Goal: Communication & Community: Ask a question

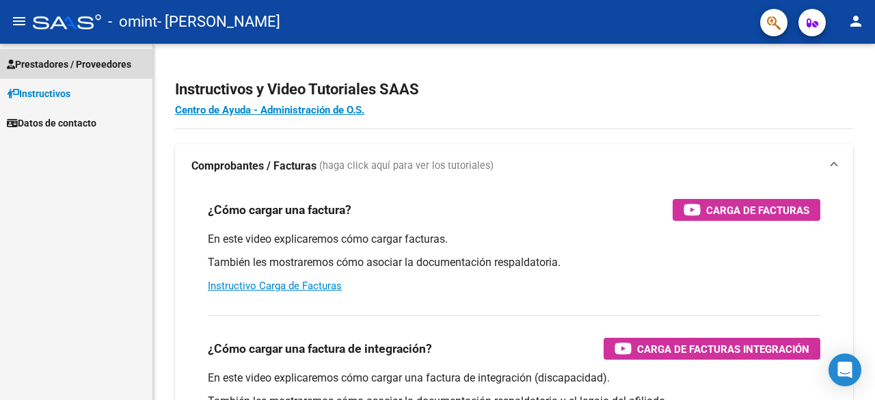
click at [92, 68] on span "Prestadores / Proveedores" at bounding box center [69, 64] width 124 height 15
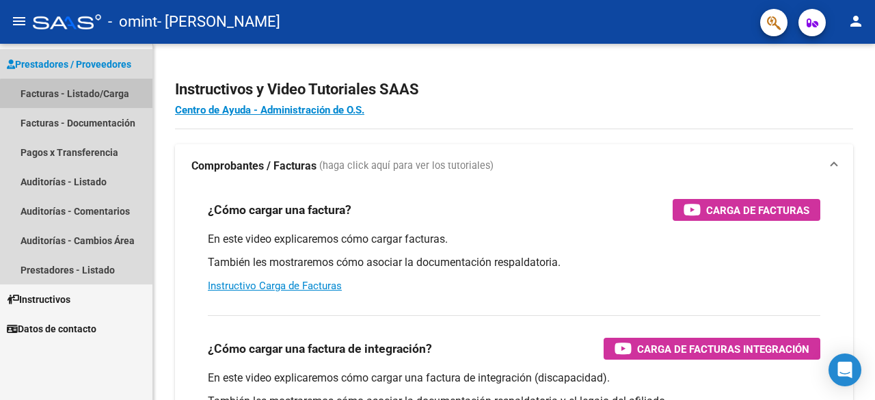
click at [80, 98] on link "Facturas - Listado/Carga" at bounding box center [76, 93] width 152 height 29
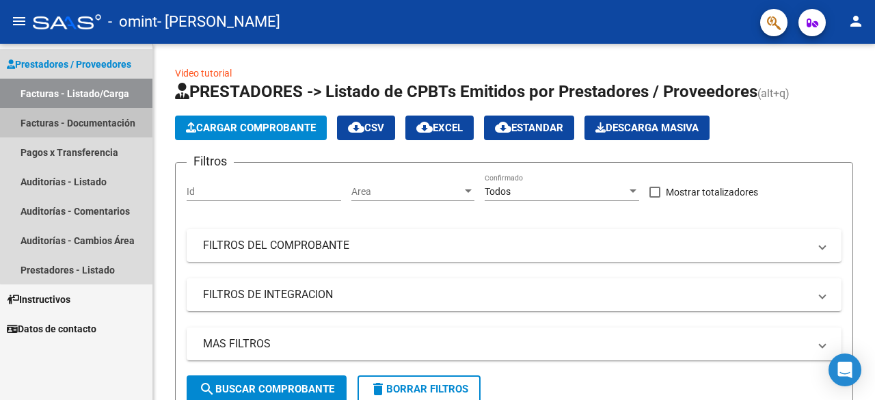
click at [79, 122] on link "Facturas - Documentación" at bounding box center [76, 122] width 152 height 29
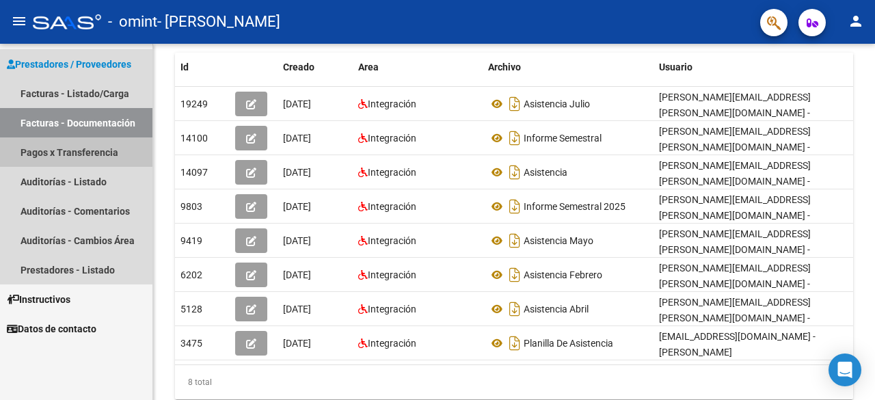
click at [46, 154] on link "Pagos x Transferencia" at bounding box center [76, 151] width 152 height 29
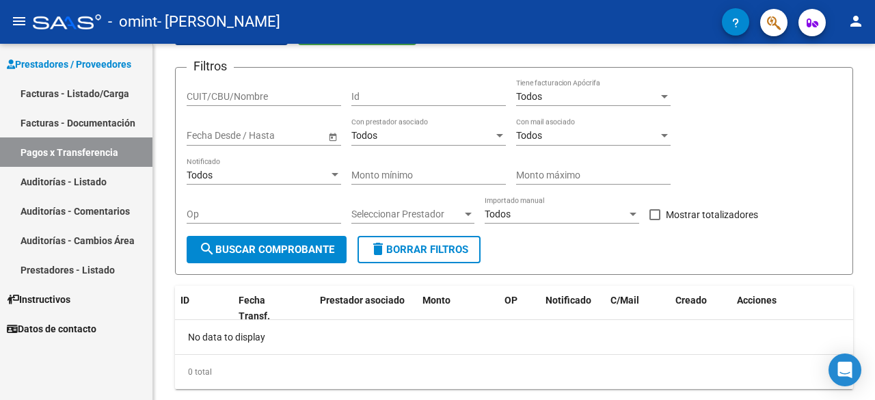
scroll to position [112, 0]
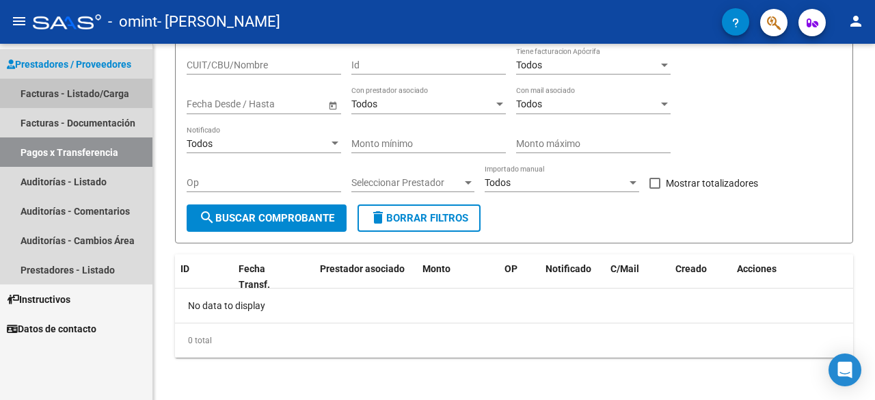
click at [112, 88] on link "Facturas - Listado/Carga" at bounding box center [76, 93] width 152 height 29
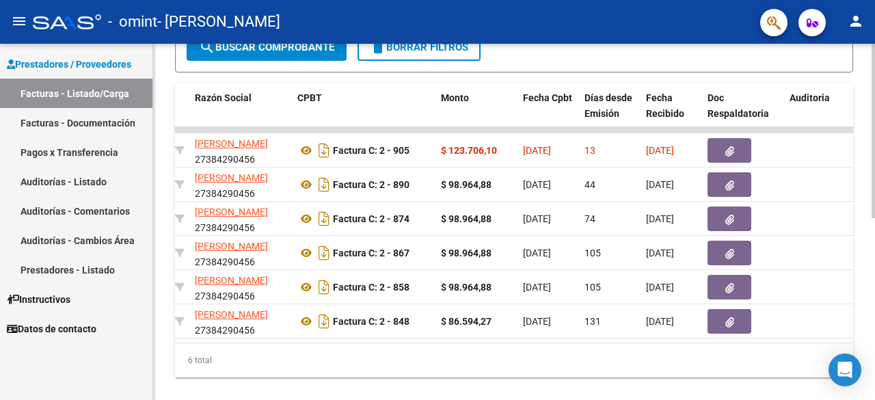
scroll to position [0, 355]
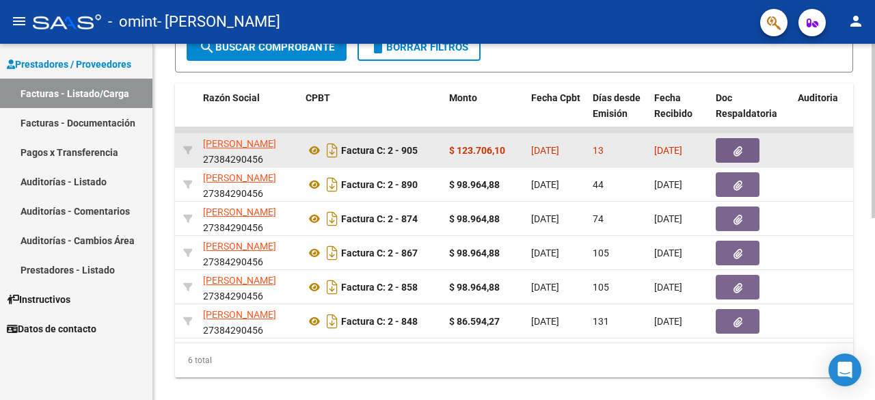
click at [587, 148] on datatable-body-cell "13" at bounding box center [618, 149] width 62 height 33
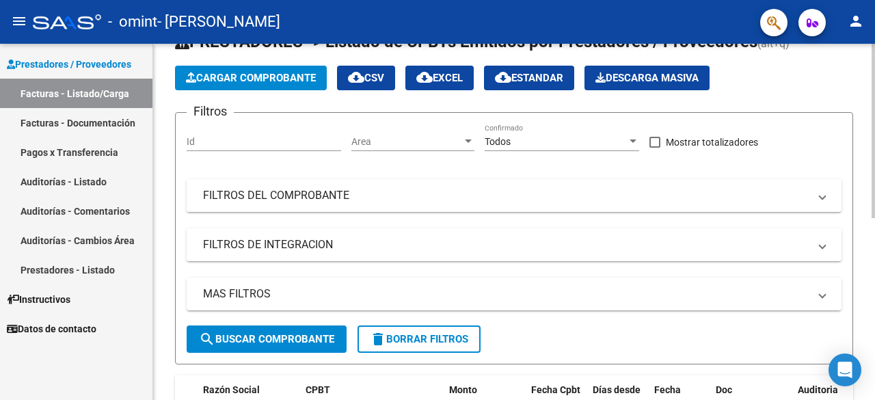
scroll to position [0, 0]
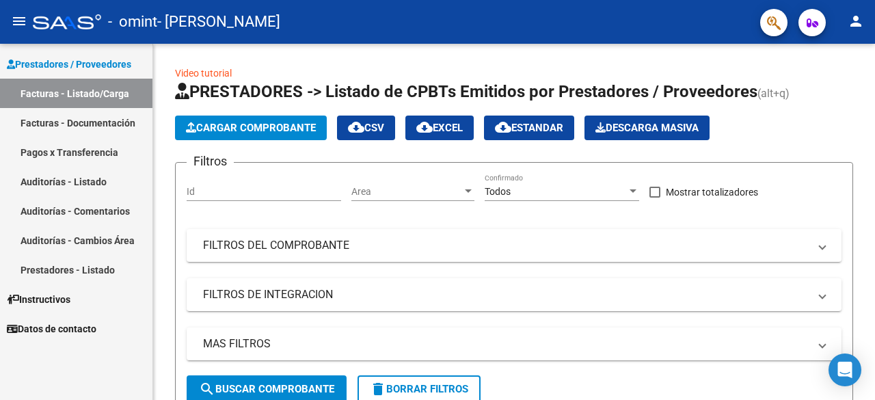
click at [20, 23] on mat-icon "menu" at bounding box center [19, 21] width 16 height 16
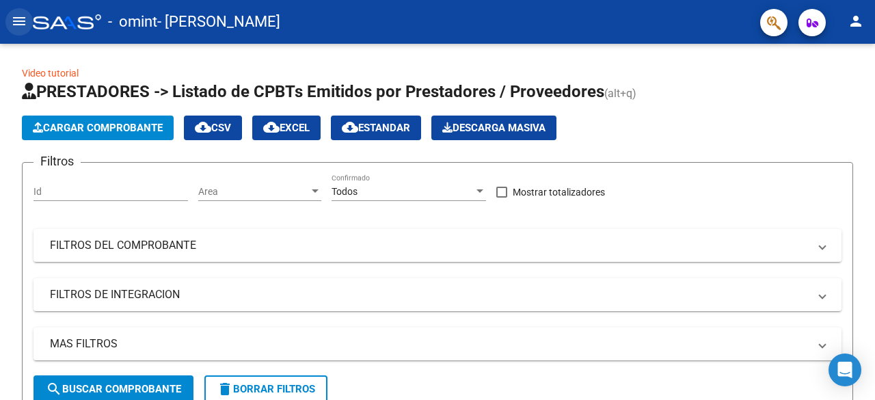
click at [19, 22] on mat-icon "menu" at bounding box center [19, 21] width 16 height 16
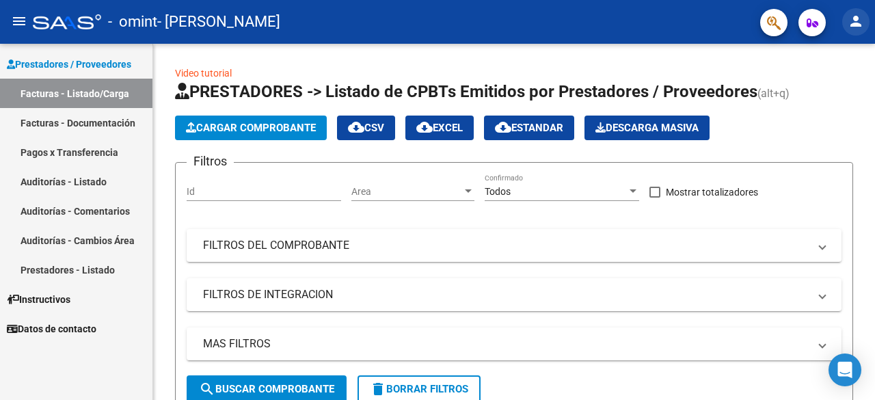
click at [854, 27] on mat-icon "person" at bounding box center [856, 21] width 16 height 16
click at [854, 27] on div at bounding box center [437, 200] width 875 height 400
click at [816, 18] on icon "button" at bounding box center [813, 23] width 12 height 10
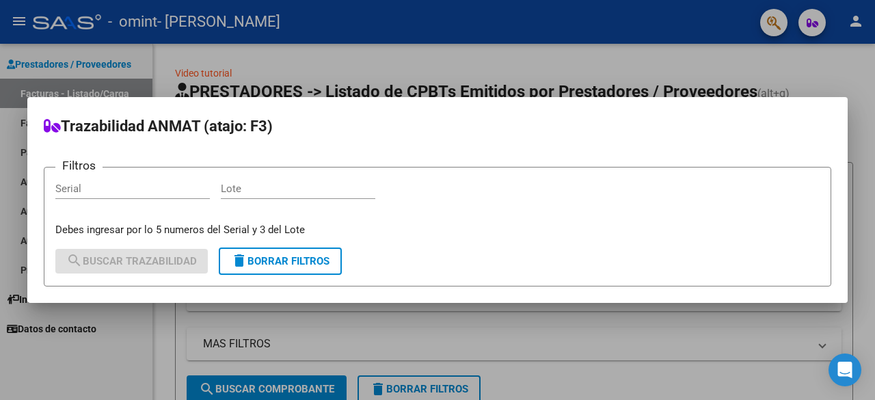
click at [780, 14] on div at bounding box center [437, 200] width 875 height 400
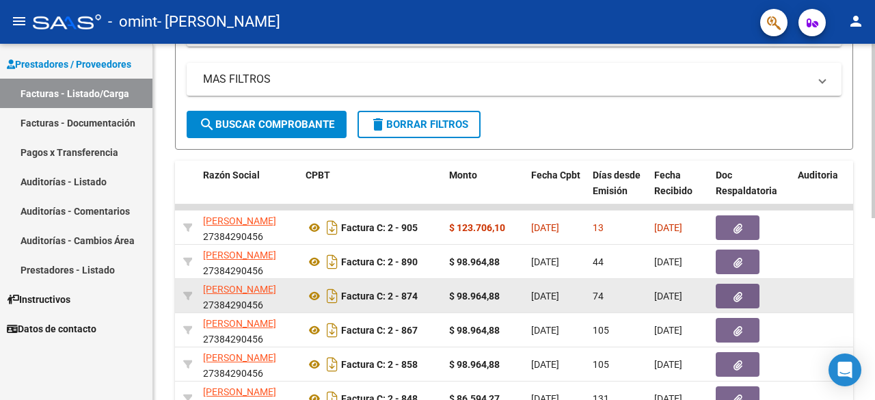
scroll to position [273, 0]
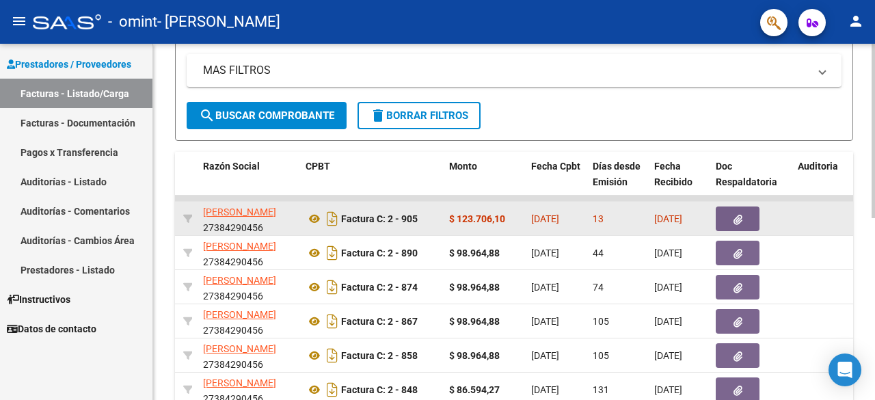
drag, startPoint x: 658, startPoint y: 215, endPoint x: 641, endPoint y: 218, distance: 17.4
click at [656, 215] on span "[DATE]" at bounding box center [668, 218] width 28 height 11
click at [507, 212] on div "$ 123.706,10" at bounding box center [484, 219] width 71 height 16
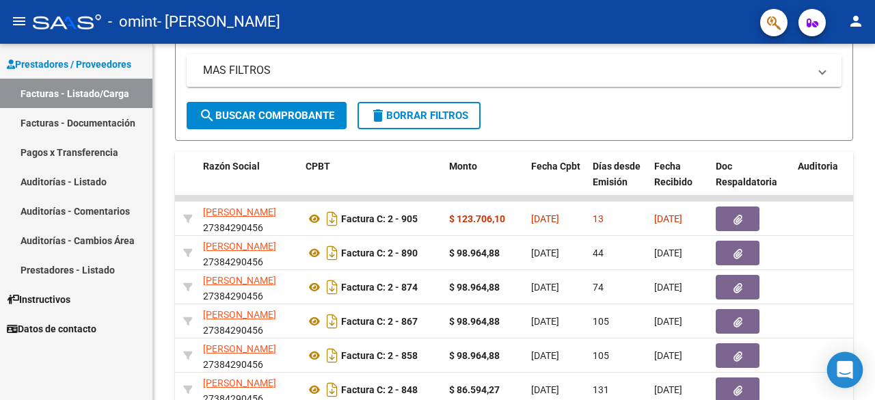
click at [847, 367] on icon "Open Intercom Messenger" at bounding box center [845, 370] width 16 height 18
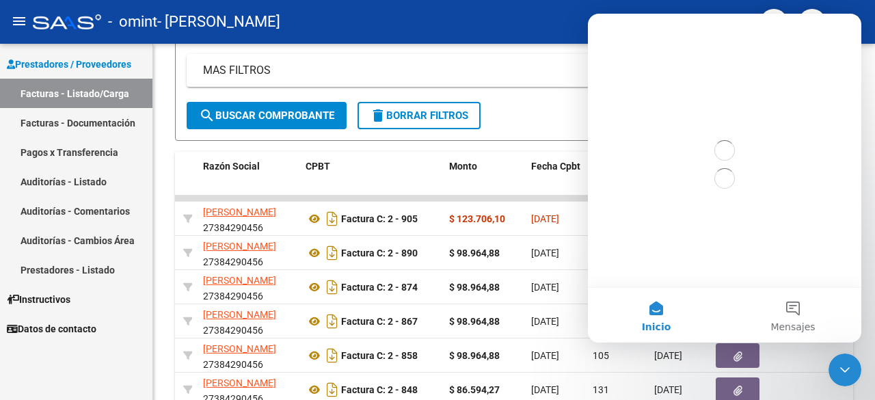
scroll to position [0, 0]
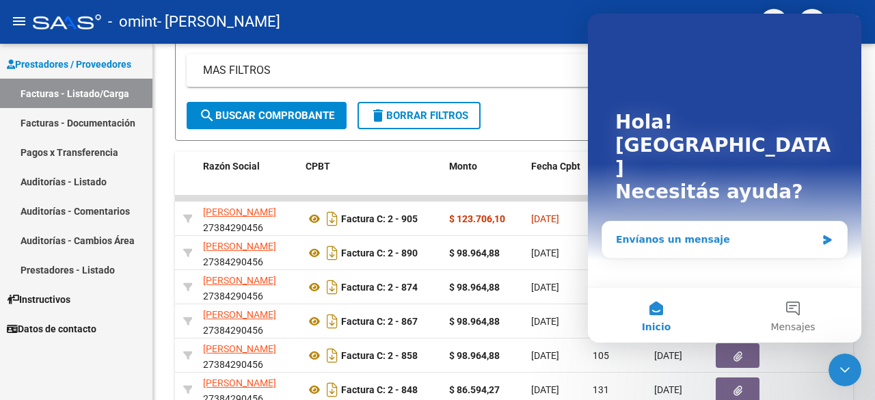
click at [714, 232] on div "Envíanos un mensaje" at bounding box center [716, 239] width 200 height 14
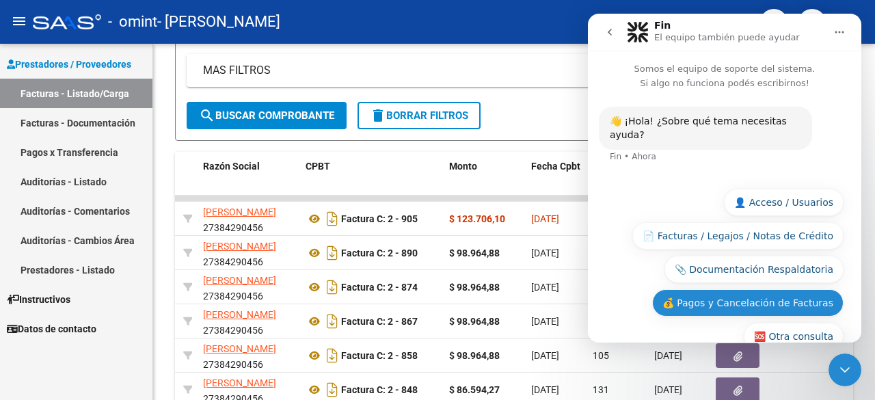
scroll to position [16, 0]
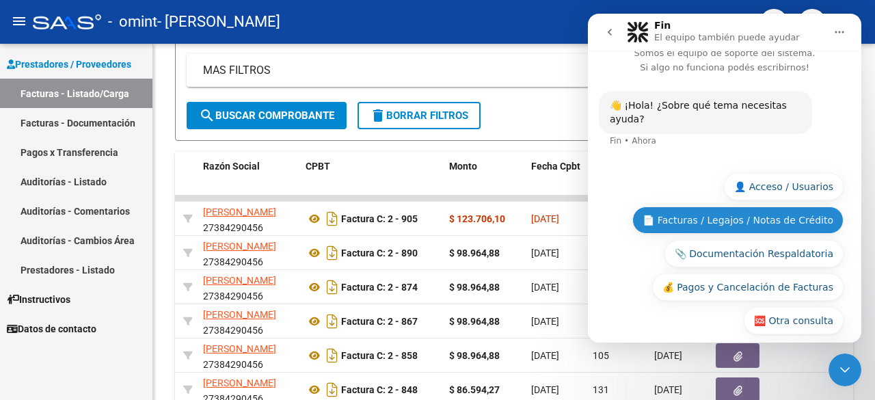
click at [758, 212] on button "📄 Facturas / Legajos / Notas de Crédito" at bounding box center [737, 219] width 211 height 27
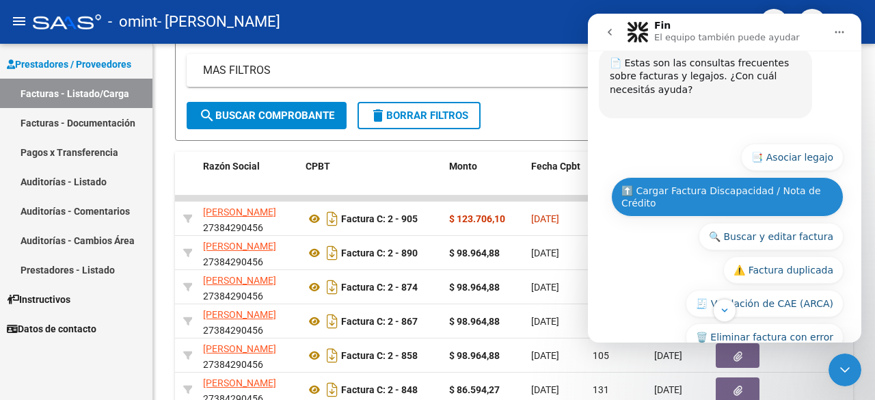
scroll to position [133, 0]
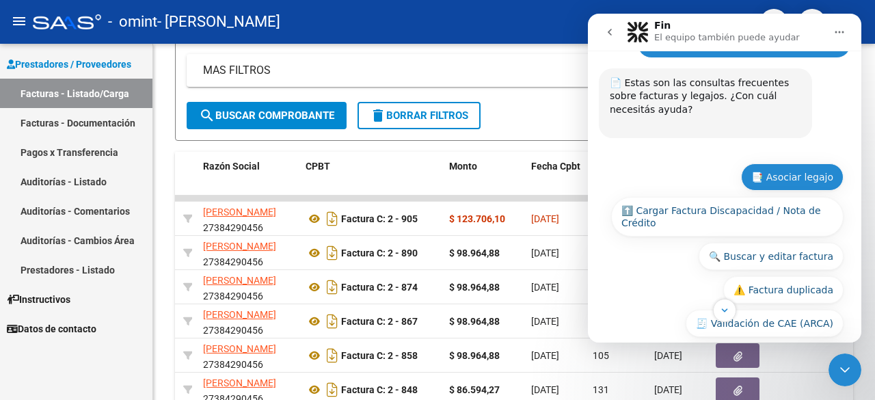
click at [782, 163] on button "📑 Asociar legajo" at bounding box center [792, 176] width 103 height 27
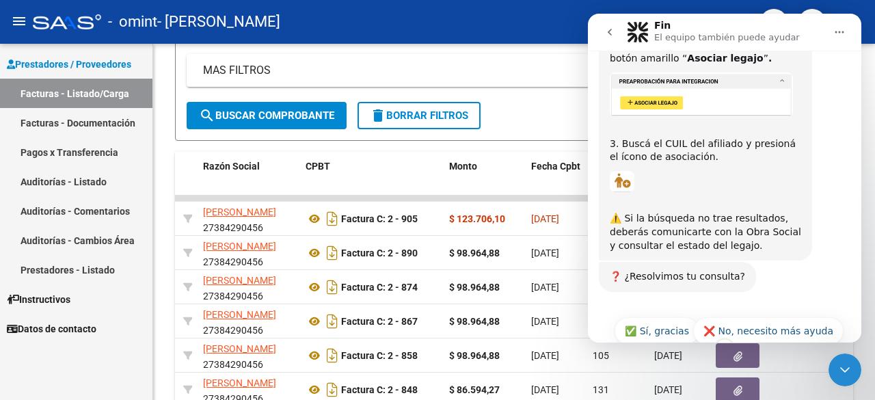
scroll to position [502, 0]
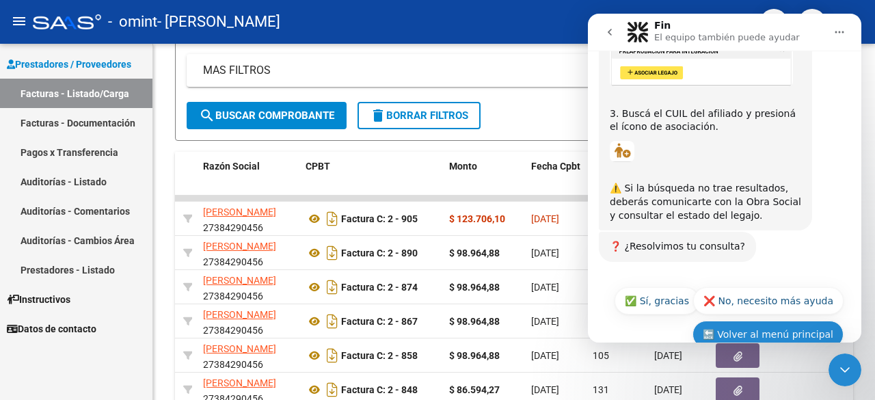
click at [751, 321] on button "🔙 Volver al menú principal" at bounding box center [767, 334] width 151 height 27
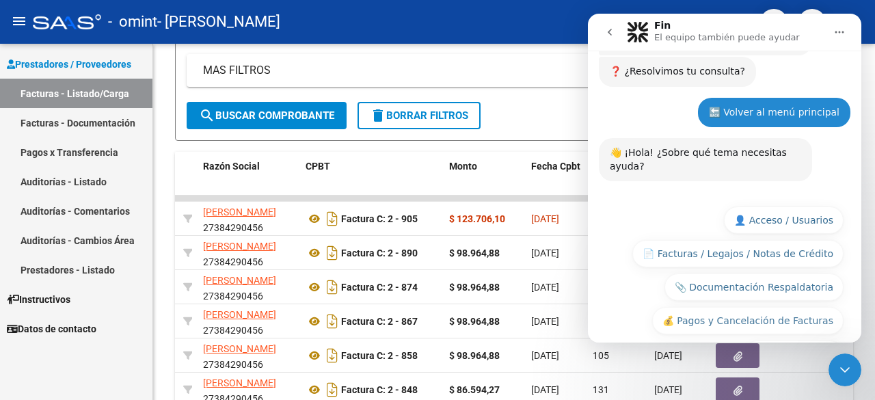
scroll to position [684, 0]
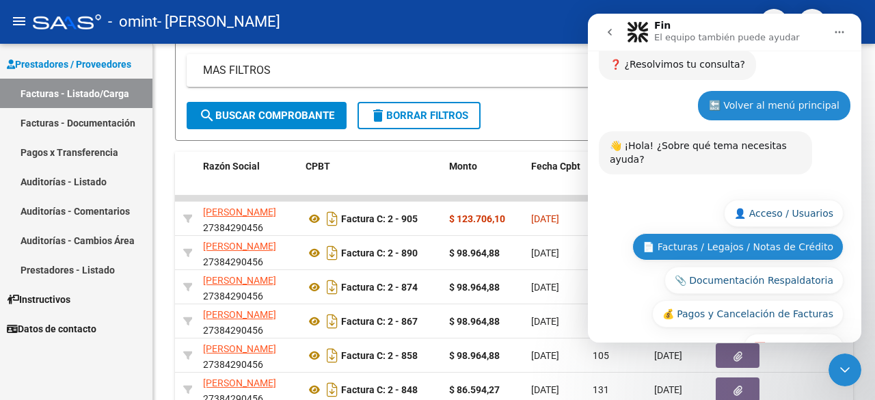
click at [714, 233] on button "📄 Facturas / Legajos / Notas de Crédito" at bounding box center [737, 246] width 211 height 27
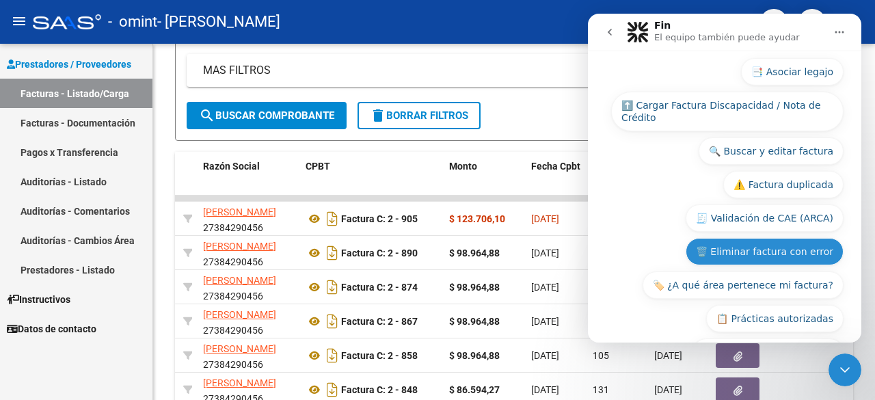
scroll to position [952, 0]
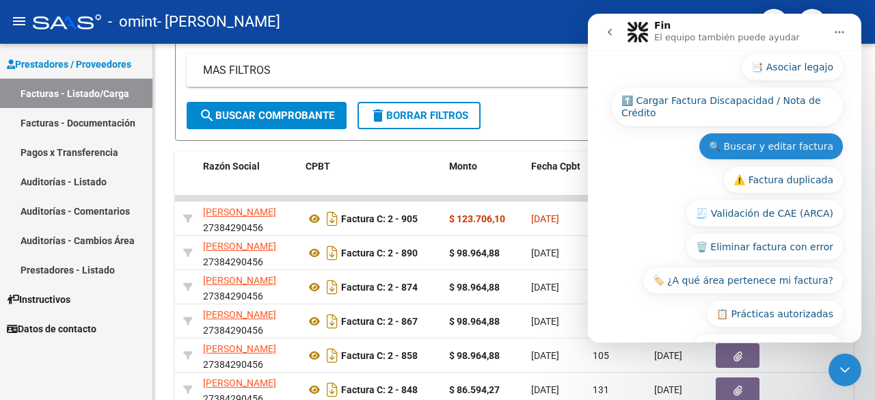
click at [762, 133] on button "🔍 Buscar y editar factura" at bounding box center [771, 146] width 145 height 27
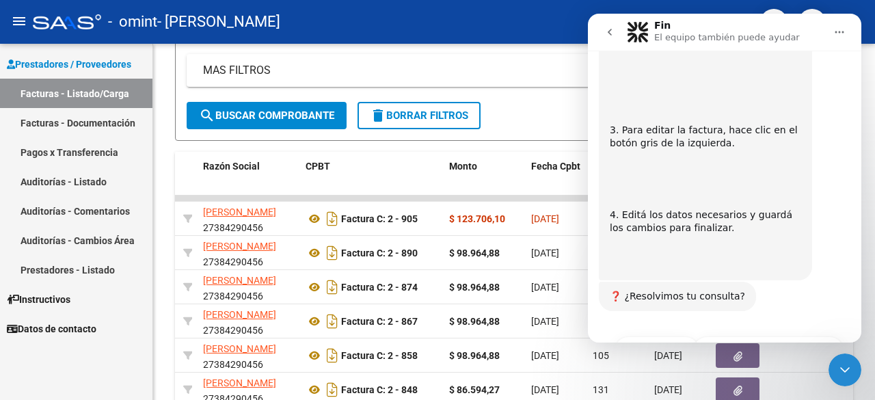
scroll to position [1306, 0]
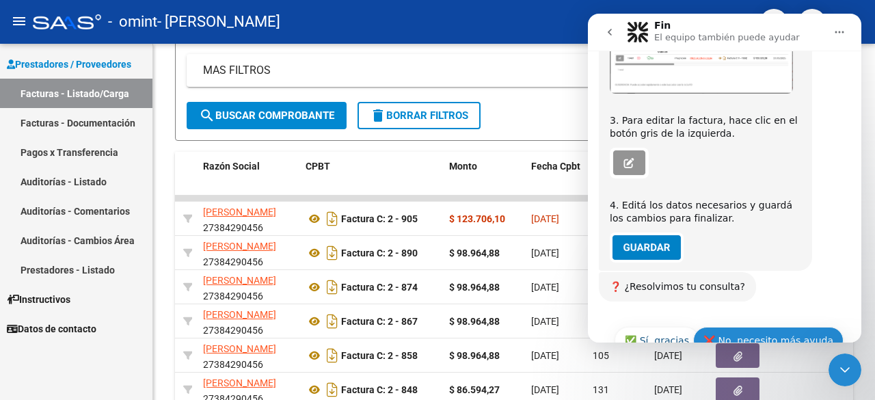
click at [745, 327] on button "❌ No, necesito más ayuda" at bounding box center [768, 340] width 150 height 27
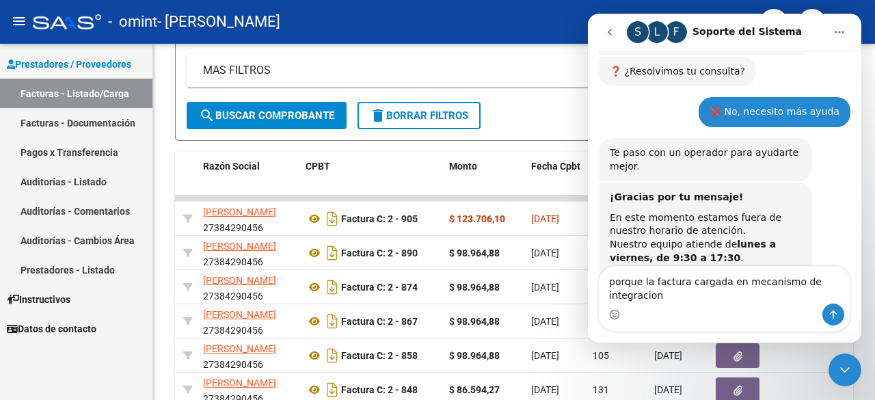
scroll to position [1535, 0]
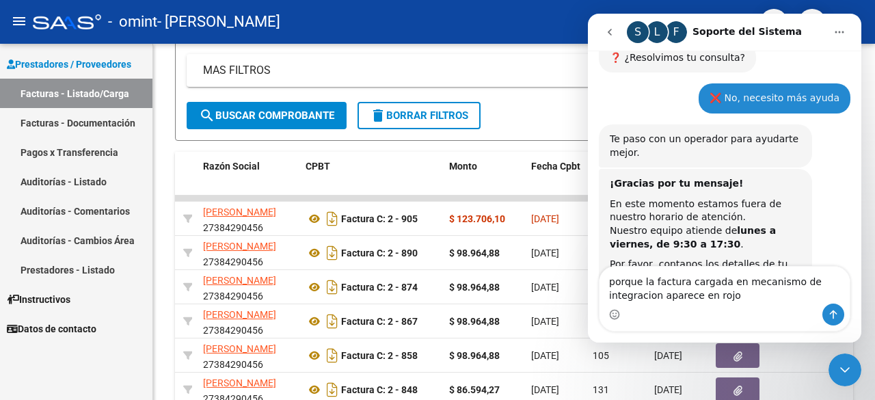
type textarea "porque la factura cargada en mecanismo de integracion aparece en rojo"
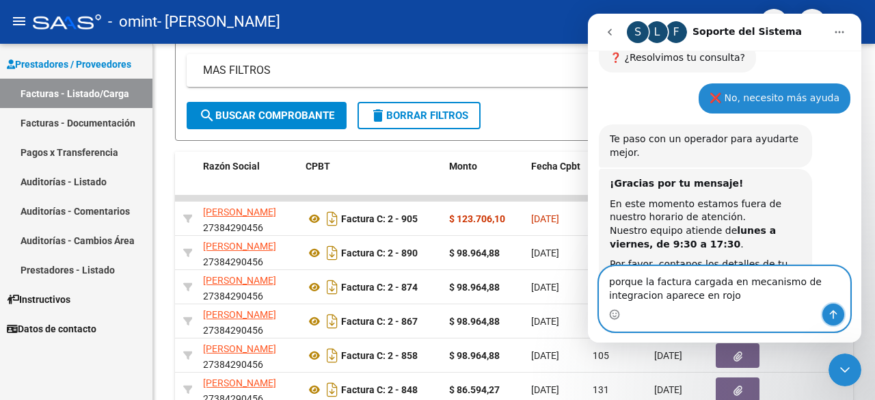
click at [836, 319] on icon "Enviar un mensaje…" at bounding box center [833, 314] width 11 height 11
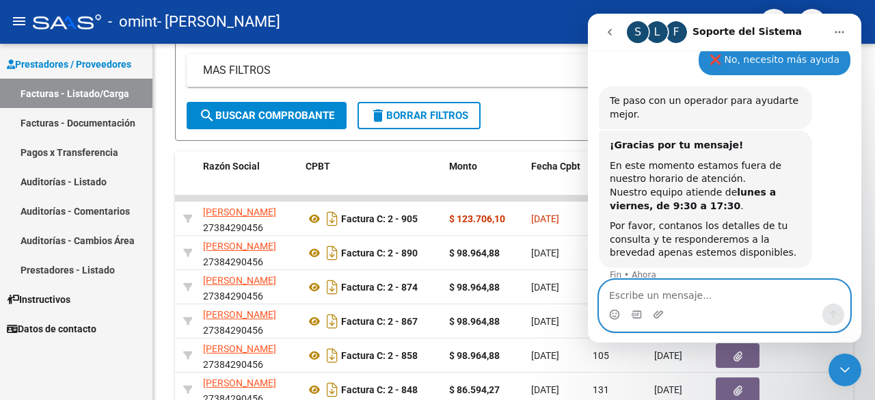
scroll to position [1576, 0]
